Goal: Obtain resource: Download file/media

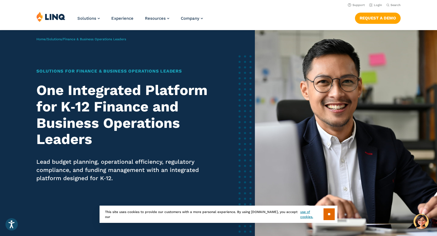
click at [58, 19] on img at bounding box center [50, 16] width 29 height 10
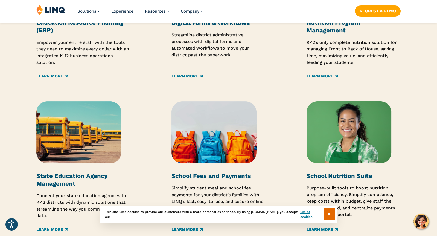
scroll to position [837, 0]
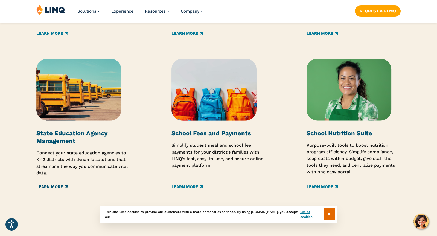
click at [51, 184] on link "Learn More" at bounding box center [51, 186] width 31 height 6
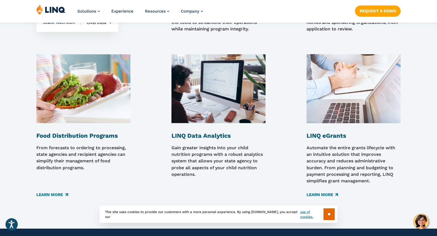
scroll to position [583, 0]
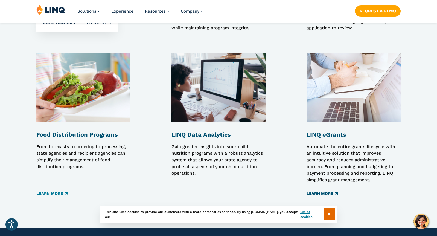
click at [326, 193] on link "Learn More" at bounding box center [321, 193] width 31 height 6
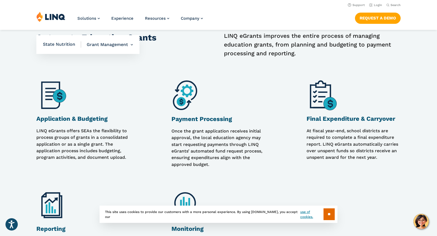
scroll to position [389, 0]
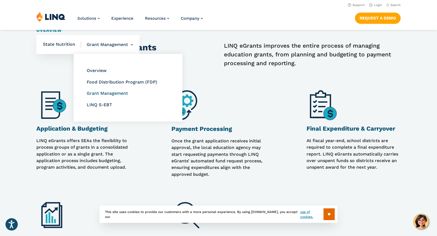
click at [115, 92] on link "Grant Management" at bounding box center [107, 93] width 41 height 5
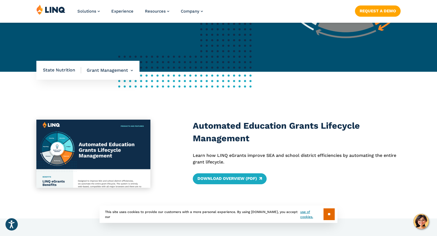
scroll to position [178, 0]
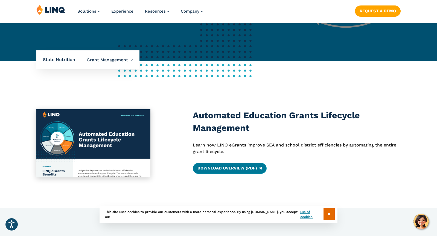
click at [227, 168] on link "Download Overview (PDF)" at bounding box center [230, 168] width 74 height 11
